Goal: Task Accomplishment & Management: Manage account settings

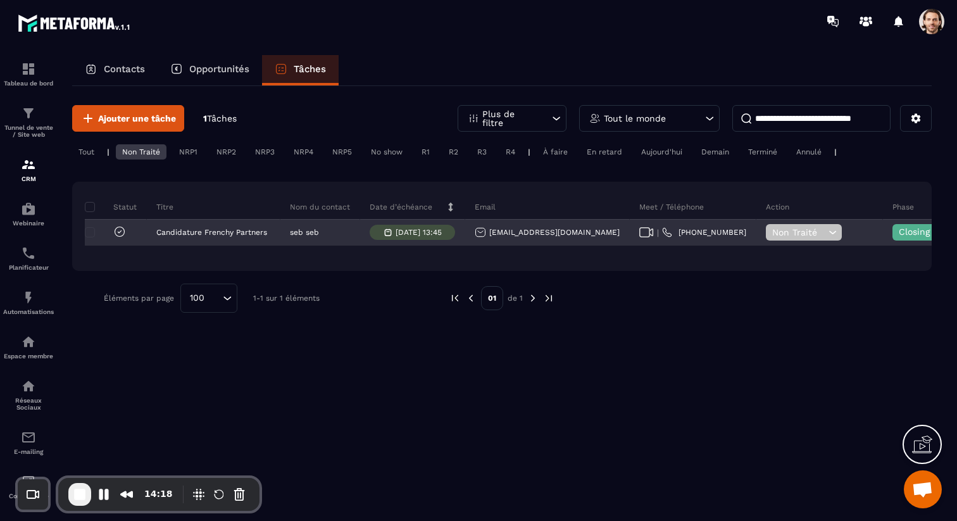
click at [898, 233] on span "Closing en cours" at bounding box center [934, 231] width 72 height 10
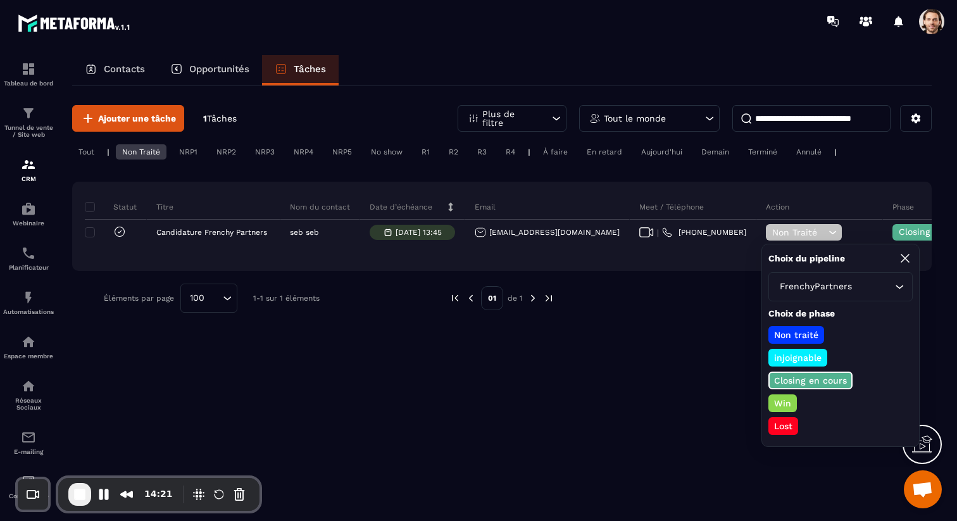
click at [775, 407] on p "Win" at bounding box center [782, 403] width 21 height 13
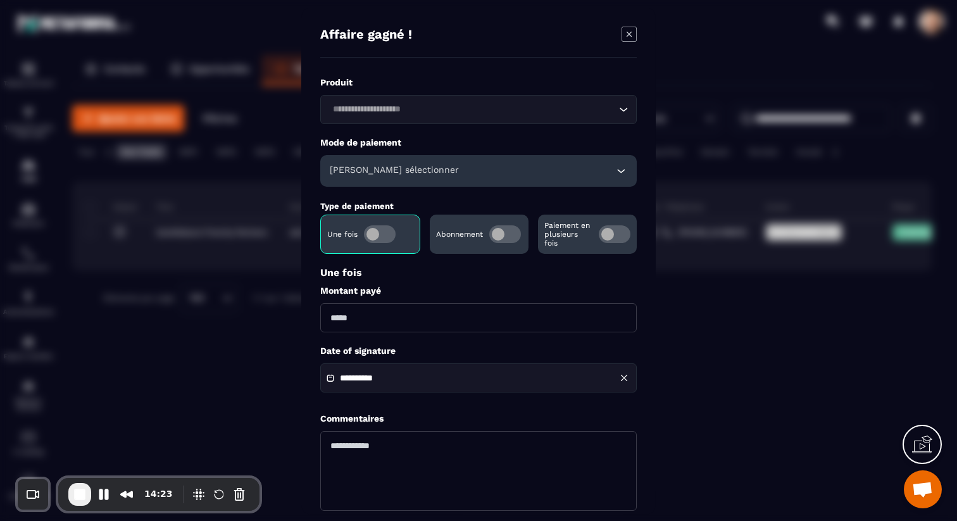
click at [629, 30] on icon "Modal window" at bounding box center [628, 33] width 15 height 15
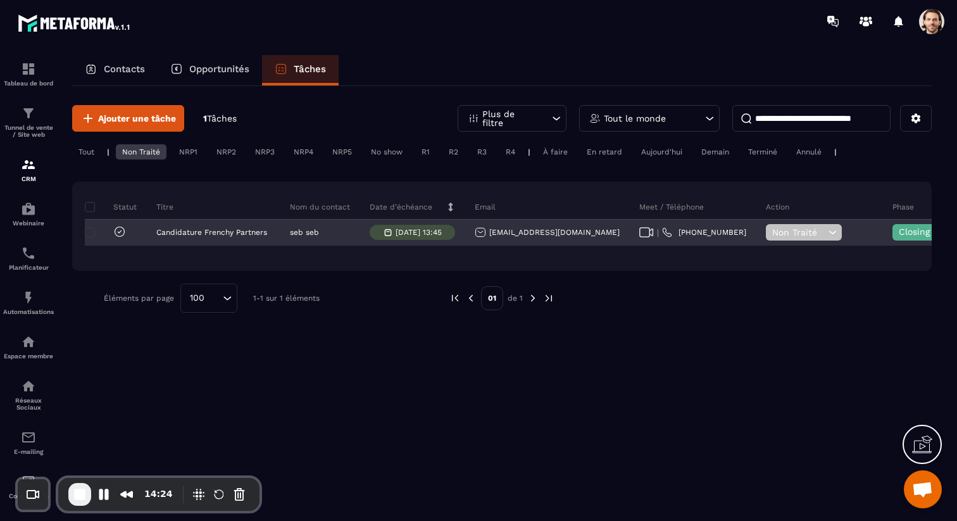
click at [892, 226] on div "Closing en cours" at bounding box center [923, 232] width 63 height 16
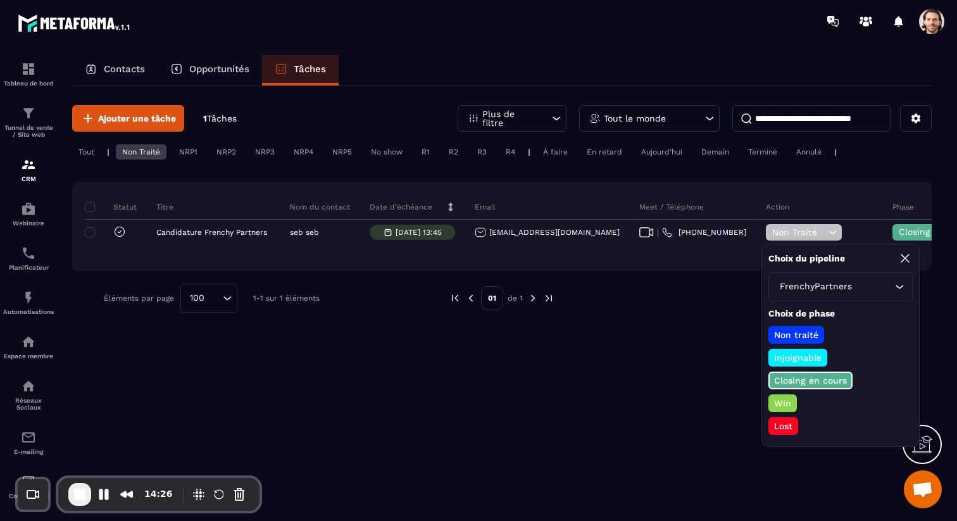
click at [846, 278] on div "FrenchyPartners Loading..." at bounding box center [840, 286] width 144 height 29
click at [803, 336] on p "Non traité" at bounding box center [796, 334] width 48 height 13
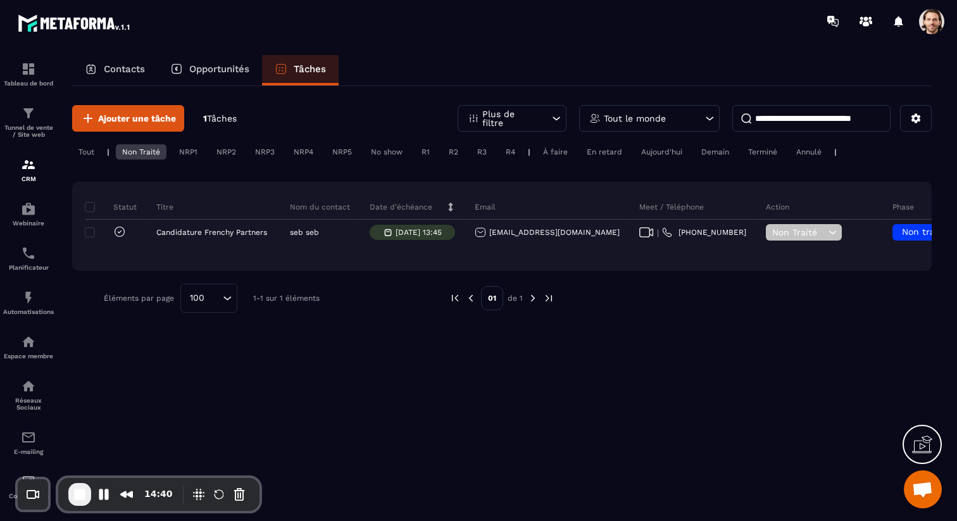
click at [195, 69] on p "Opportunités" at bounding box center [219, 68] width 60 height 11
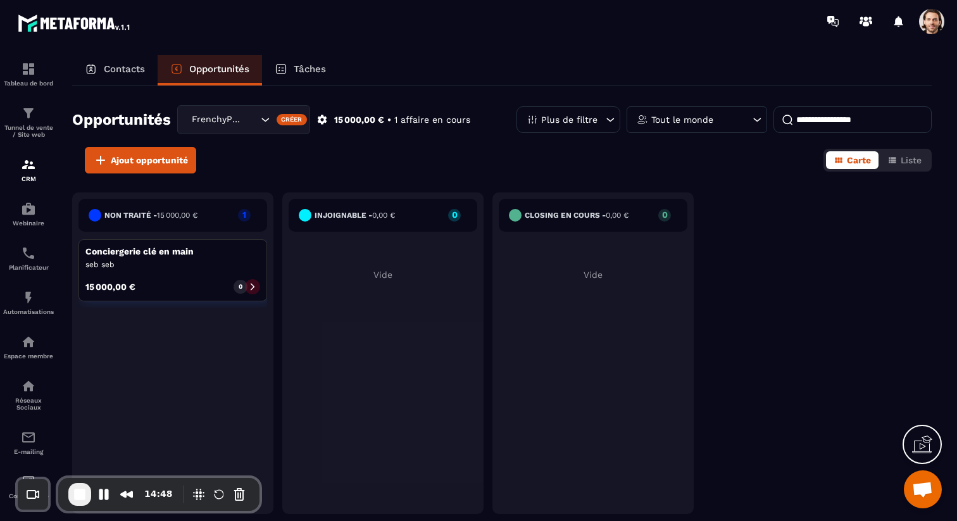
click at [321, 68] on p "Tâches" at bounding box center [310, 68] width 32 height 11
